Goal: Find specific page/section

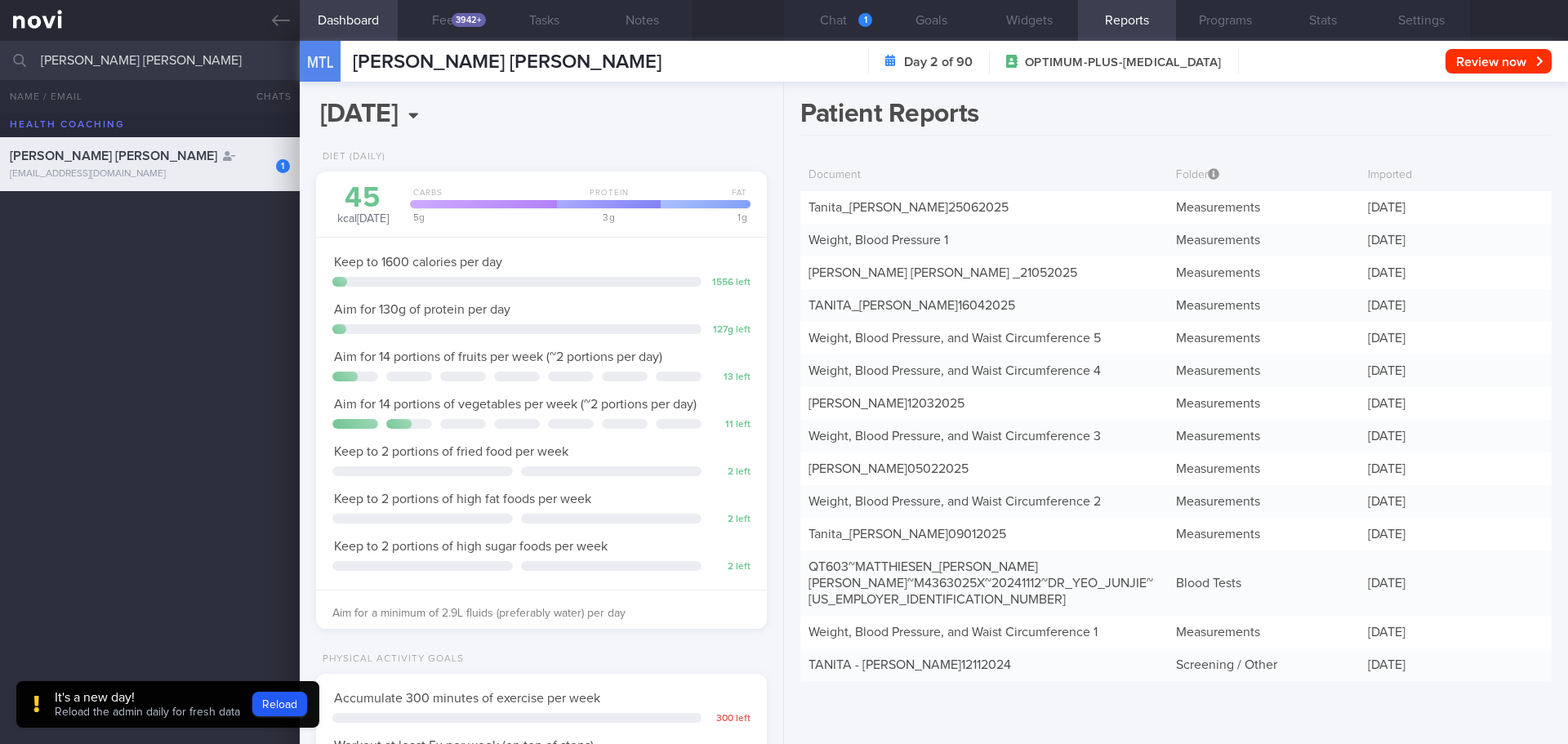
select select "7"
click at [221, 60] on input "[PERSON_NAME] [PERSON_NAME]" at bounding box center [784, 60] width 1568 height 39
type input "[PERSON_NAME]"
drag, startPoint x: 234, startPoint y: 242, endPoint x: 335, endPoint y: 244, distance: 101.0
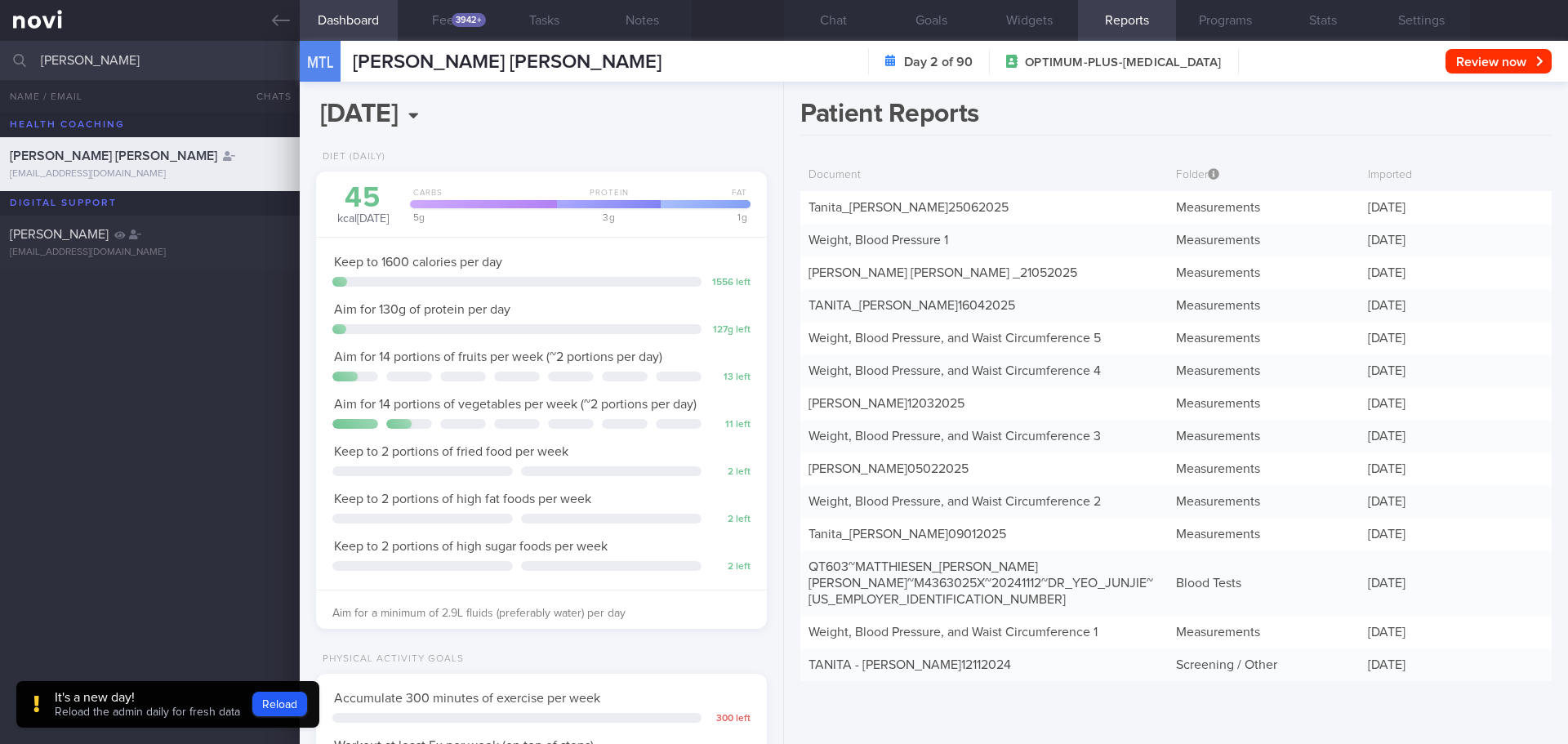
click at [234, 242] on div "[PERSON_NAME]" at bounding box center [147, 234] width 276 height 16
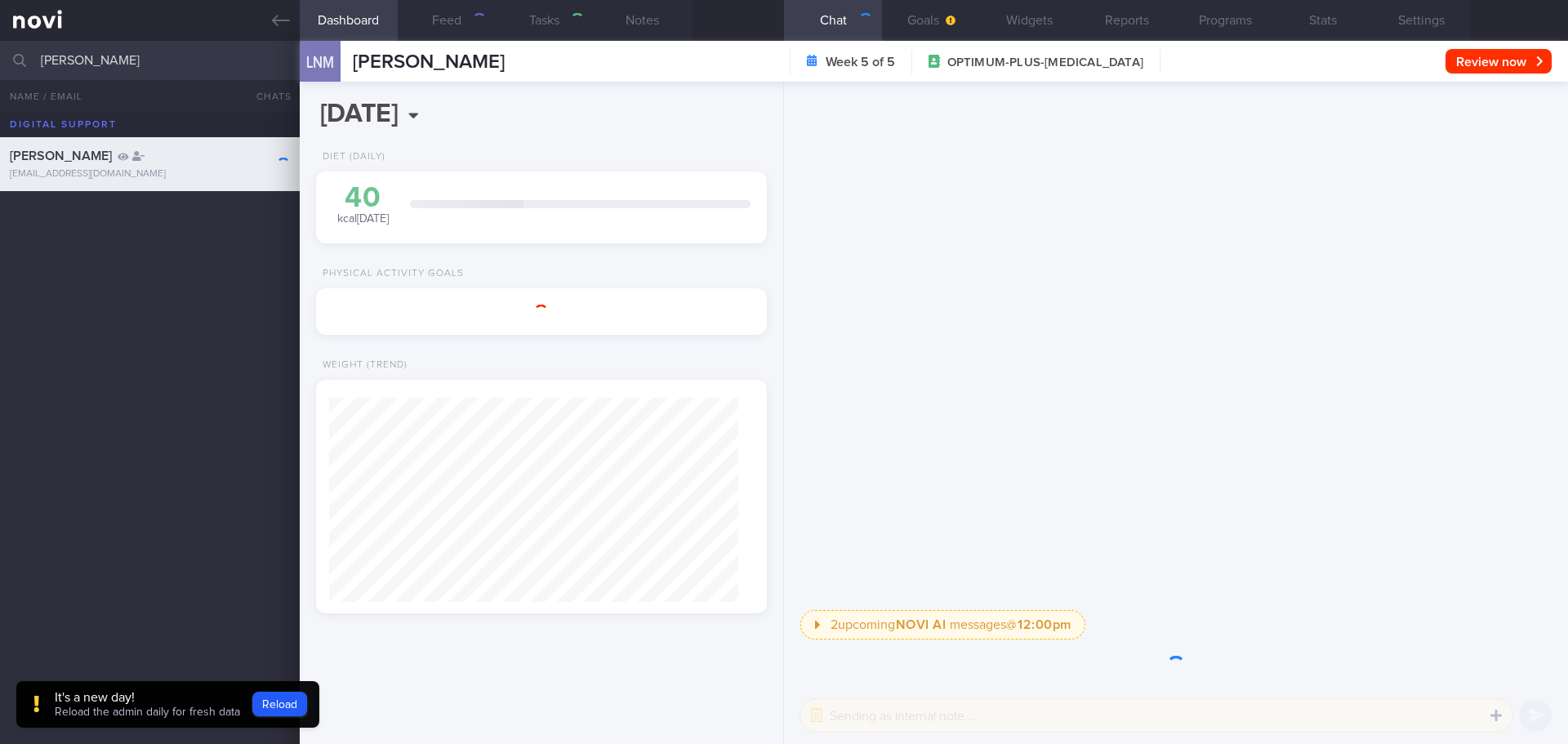
type input "[DATE]"
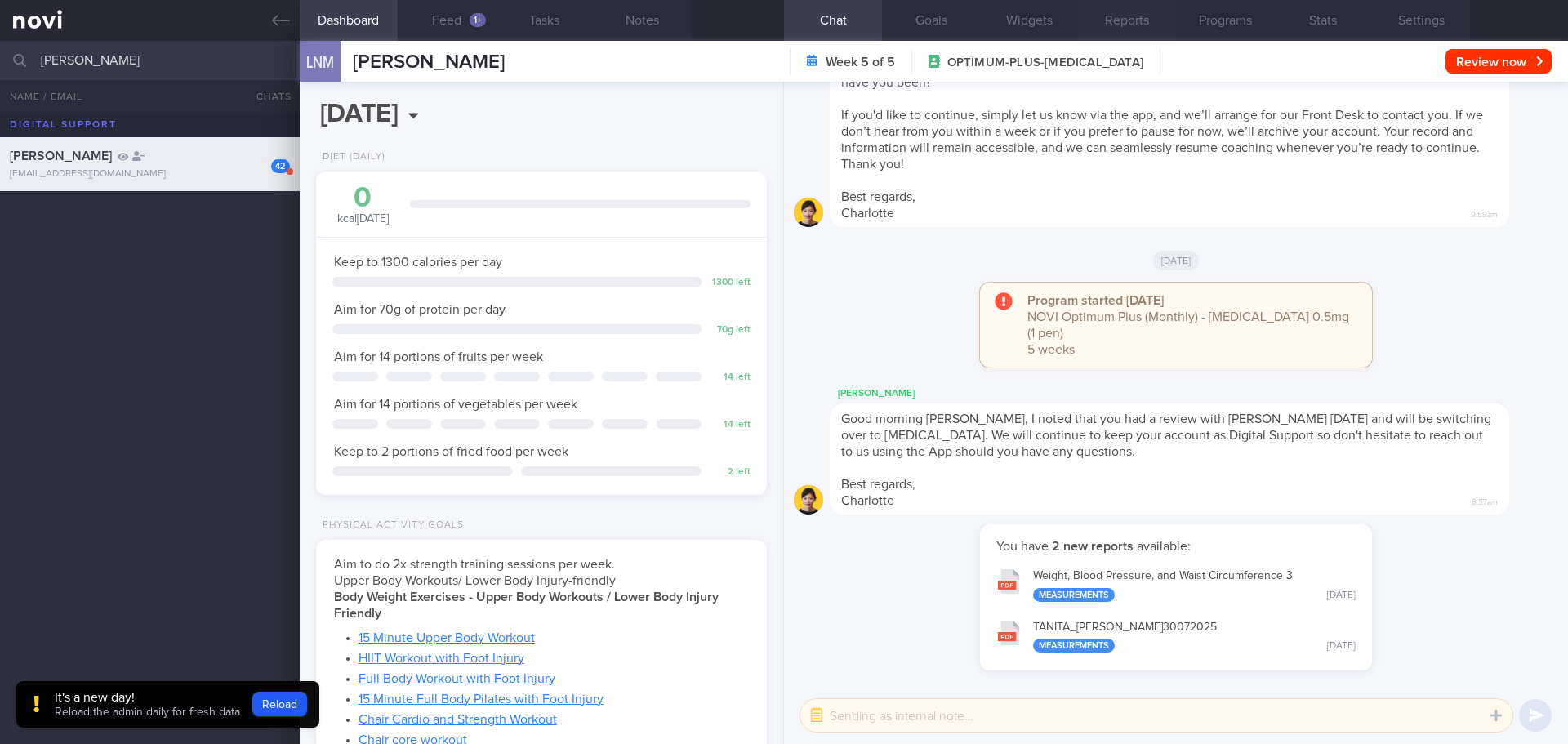
click at [1105, 24] on button "Reports" at bounding box center [1126, 20] width 98 height 41
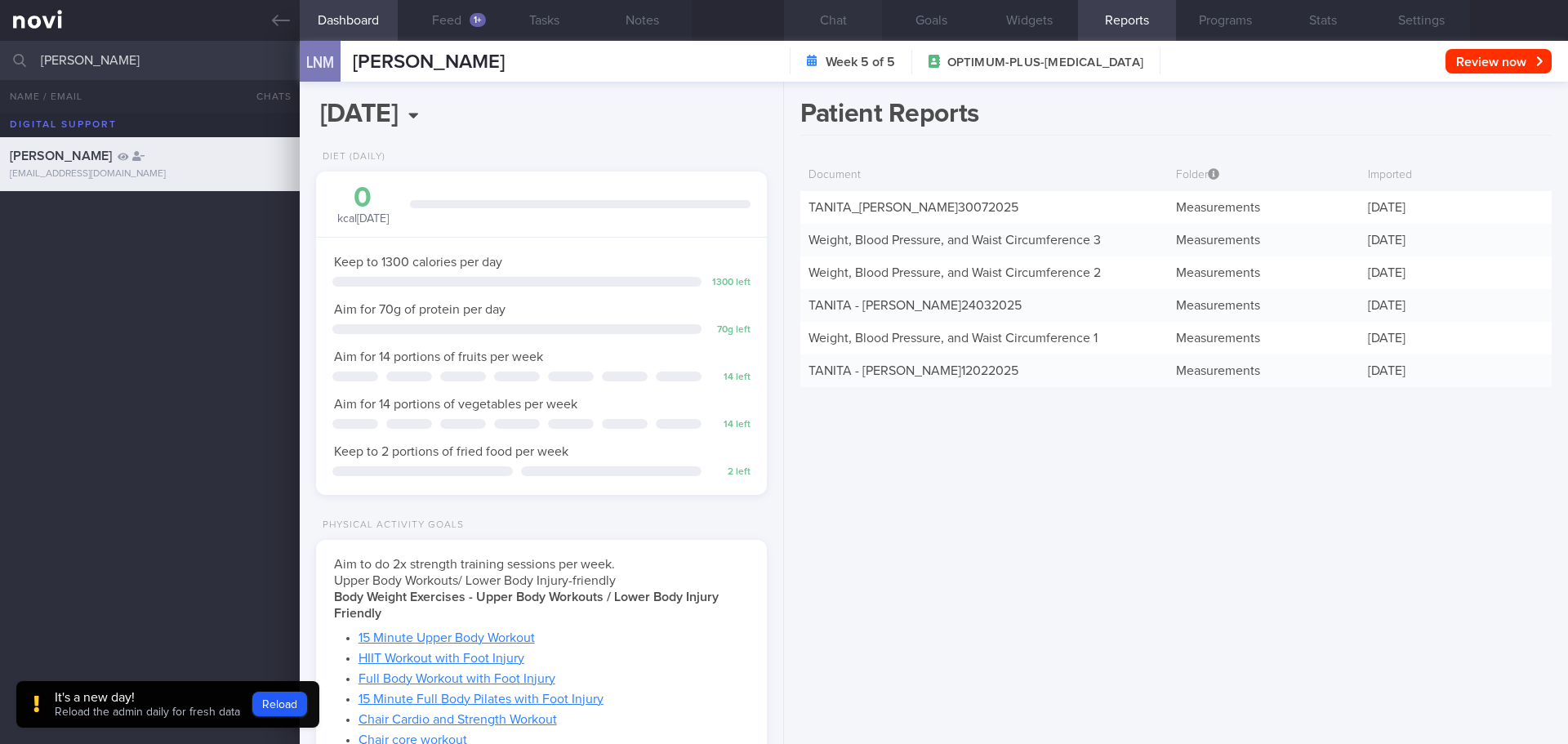
click at [830, 27] on button "Chat" at bounding box center [833, 20] width 98 height 41
